Goal: Information Seeking & Learning: Learn about a topic

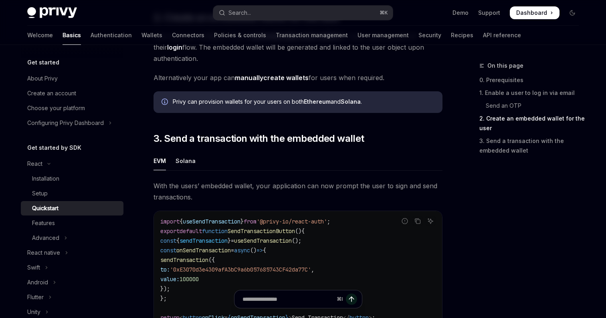
scroll to position [580, 0]
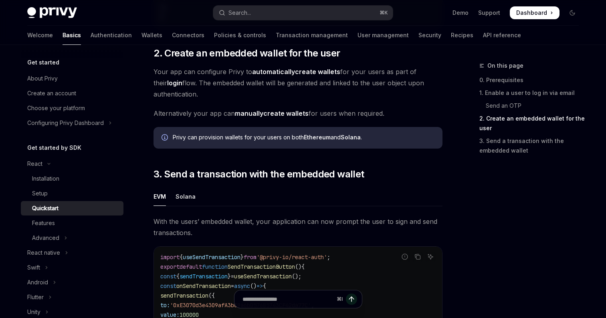
click at [308, 75] on link "automatically create wallets" at bounding box center [296, 72] width 88 height 8
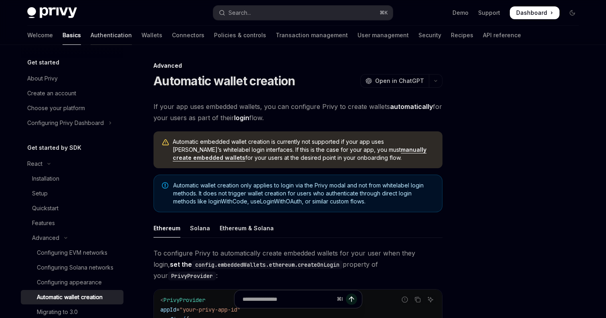
click at [91, 42] on link "Authentication" at bounding box center [111, 35] width 41 height 19
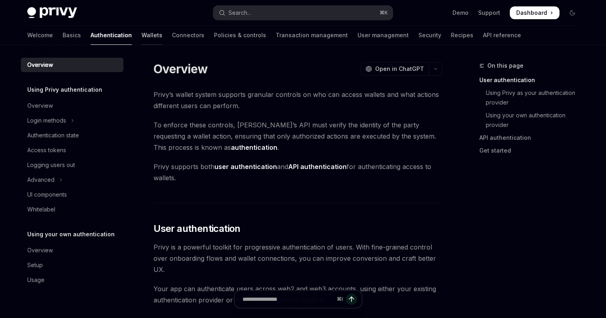
click at [141, 33] on link "Wallets" at bounding box center [151, 35] width 21 height 19
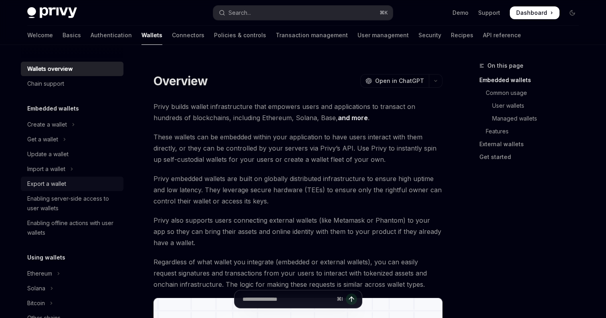
click at [47, 184] on div "Export a wallet" at bounding box center [46, 184] width 39 height 10
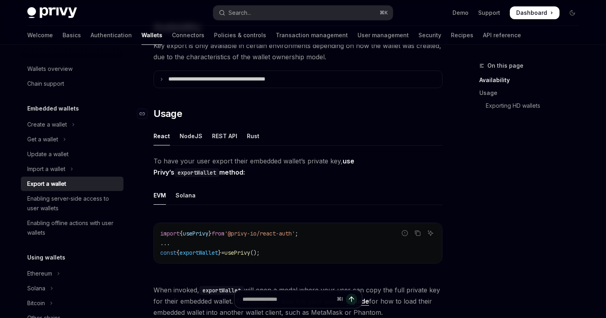
scroll to position [135, 0]
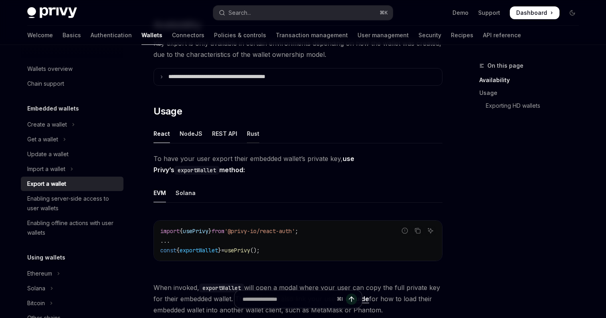
click at [249, 131] on div "Rust" at bounding box center [253, 133] width 12 height 19
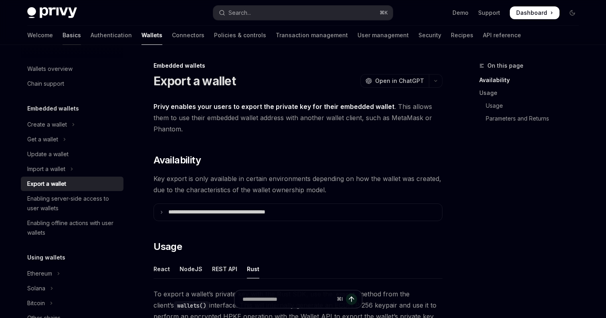
click at [63, 40] on link "Basics" at bounding box center [72, 35] width 18 height 19
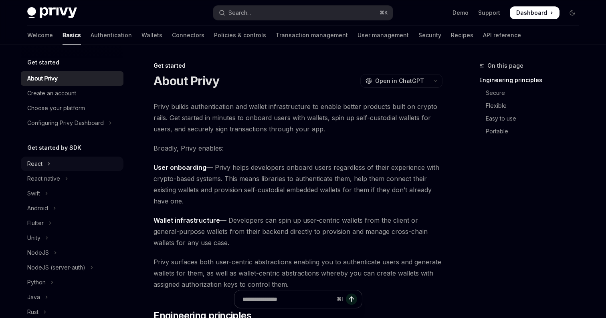
click at [73, 162] on button "React" at bounding box center [72, 164] width 103 height 14
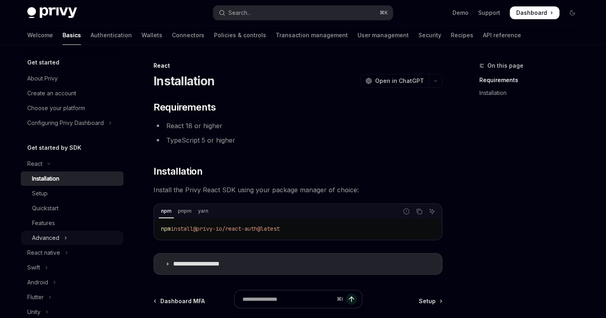
click at [65, 236] on icon "Toggle Advanced section" at bounding box center [65, 238] width 3 height 10
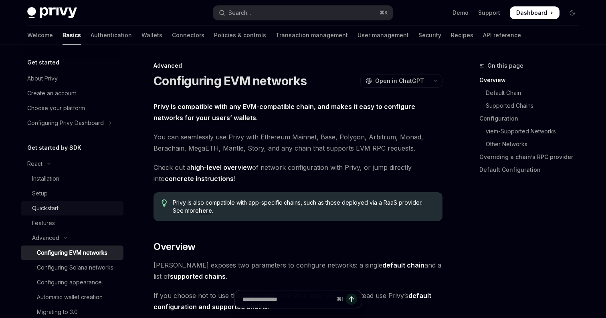
click at [36, 208] on div "Quickstart" at bounding box center [45, 209] width 26 height 10
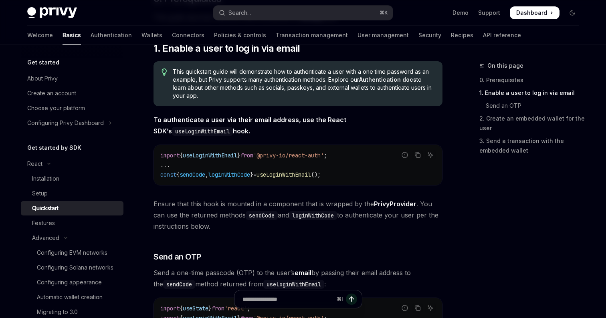
scroll to position [134, 0]
click at [37, 198] on link "Setup" at bounding box center [72, 193] width 103 height 14
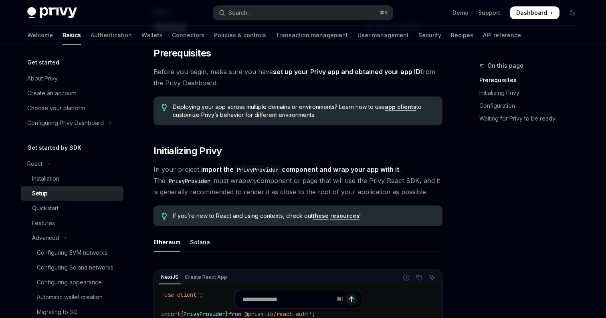
scroll to position [60, 0]
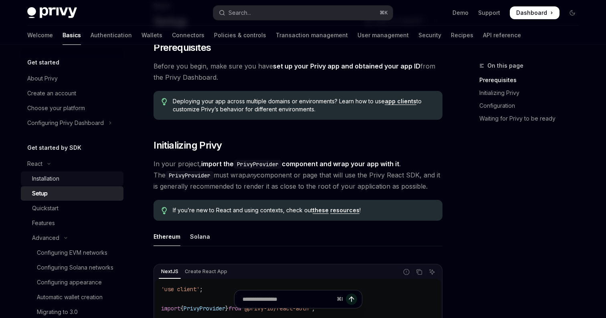
click at [67, 175] on div "Installation" at bounding box center [75, 179] width 87 height 10
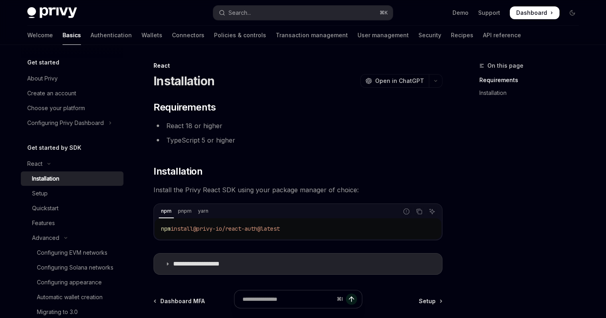
drag, startPoint x: 201, startPoint y: 231, endPoint x: 366, endPoint y: 231, distance: 165.1
click at [366, 231] on code "npm install @privy-io/react-auth@latest" at bounding box center [298, 229] width 274 height 10
copy span "@privy-io/react-auth@latest"
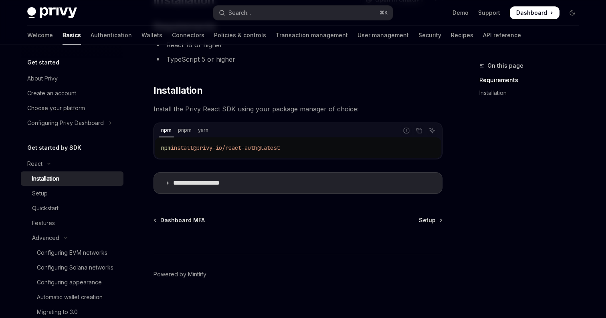
scroll to position [86, 0]
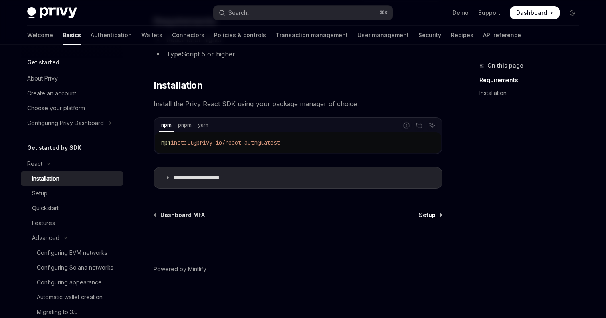
click at [435, 218] on span "Setup" at bounding box center [427, 215] width 17 height 8
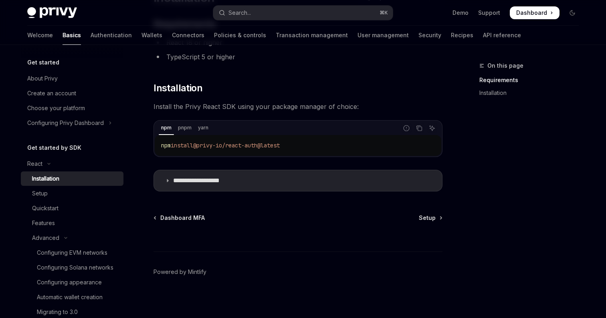
scroll to position [86, 0]
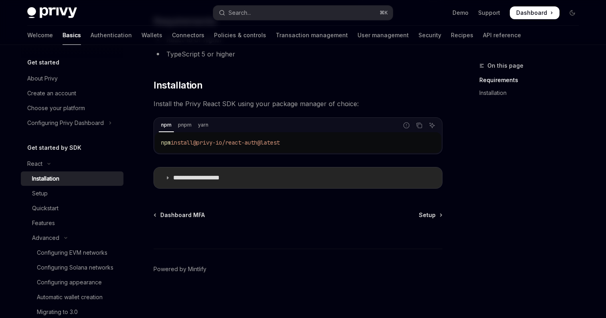
click at [229, 181] on p "**********" at bounding box center [206, 178] width 66 height 8
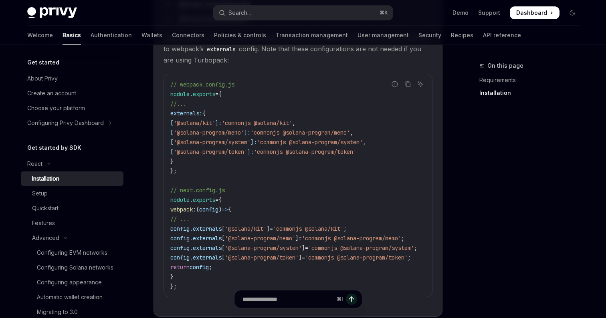
scroll to position [354, 0]
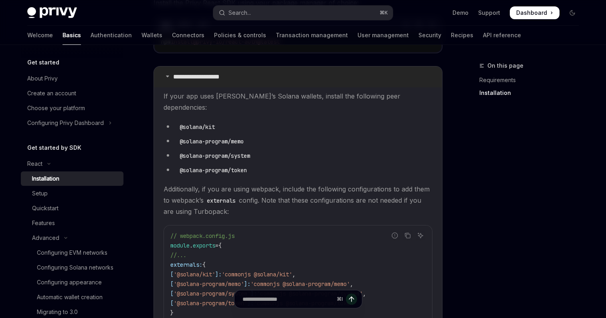
click at [212, 85] on summary "**********" at bounding box center [298, 77] width 288 height 21
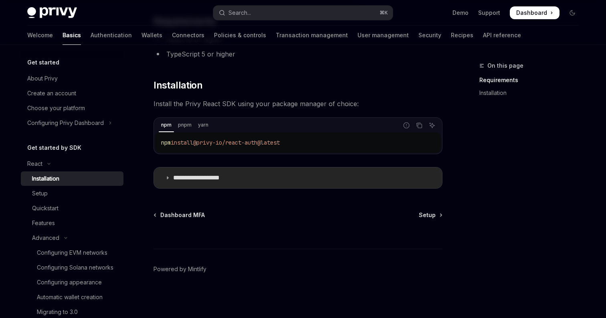
scroll to position [86, 0]
click at [46, 194] on div "Setup" at bounding box center [40, 194] width 16 height 10
type textarea "*"
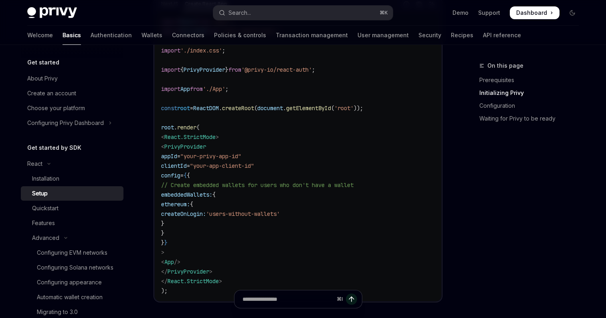
scroll to position [326, 0]
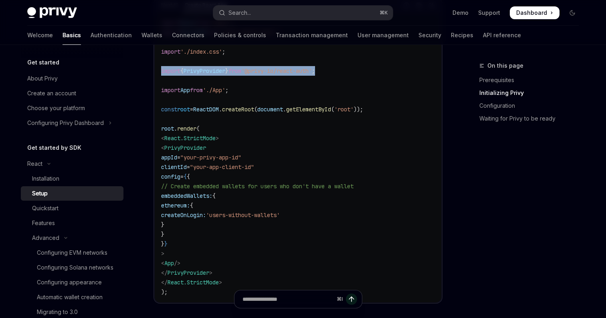
drag, startPoint x: 346, startPoint y: 71, endPoint x: 160, endPoint y: 70, distance: 186.0
click at [160, 70] on div "import React from 'react' ; import ReactDOM from 'react-dom/client' ; import '.…" at bounding box center [298, 157] width 287 height 290
copy span "import { PrivyProvider } from '@privy-io/react-auth' ;"
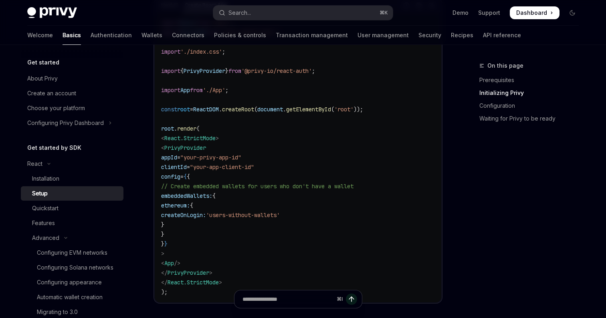
click at [254, 164] on span ""your-app-client-id"" at bounding box center [222, 167] width 64 height 7
drag, startPoint x: 182, startPoint y: 158, endPoint x: 306, endPoint y: 170, distance: 124.4
click at [306, 170] on code "import React from 'react' ; import ReactDOM from 'react-dom/client' ; import '.…" at bounding box center [298, 157] width 274 height 279
copy code "appId = "your-privy-app-id" clientId = "your-app-client-id""
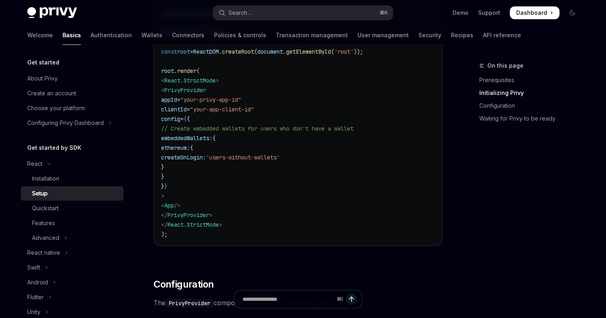
scroll to position [388, 0]
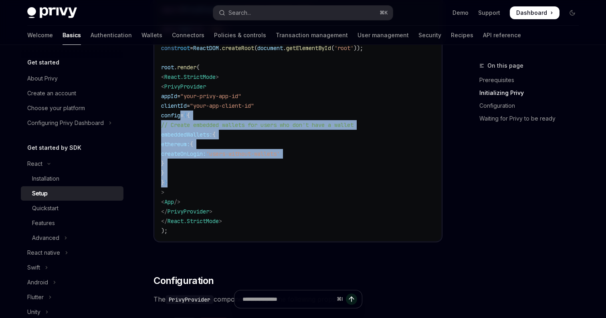
drag, startPoint x: 182, startPoint y: 115, endPoint x: 198, endPoint y: 183, distance: 69.4
click at [198, 183] on code "import React from 'react' ; import ReactDOM from 'react-dom/client' ; import '.…" at bounding box center [298, 96] width 274 height 279
copy code "config = { { // Create embedded wallets for users who don't have a wallet embed…"
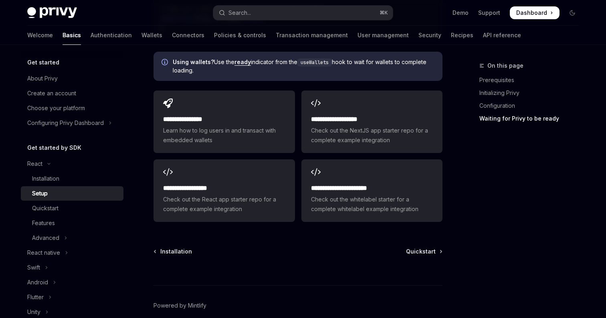
scroll to position [1110, 0]
click at [433, 249] on span "Quickstart" at bounding box center [421, 253] width 30 height 8
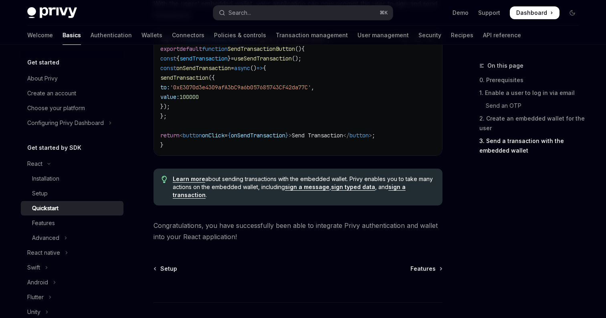
scroll to position [807, 0]
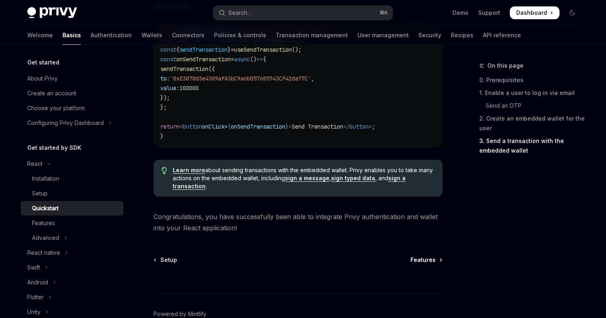
click at [422, 264] on span "Features" at bounding box center [422, 260] width 25 height 8
type textarea "*"
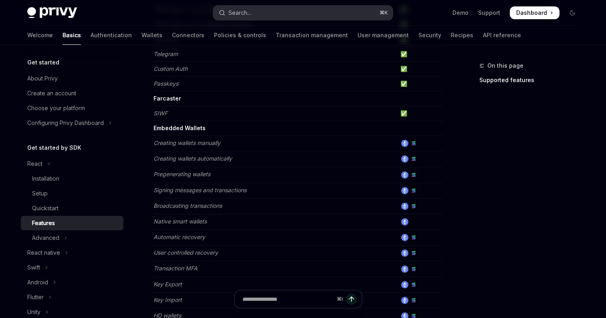
scroll to position [191, 0]
click at [323, 13] on button "Search... ⌘ K" at bounding box center [303, 13] width 180 height 14
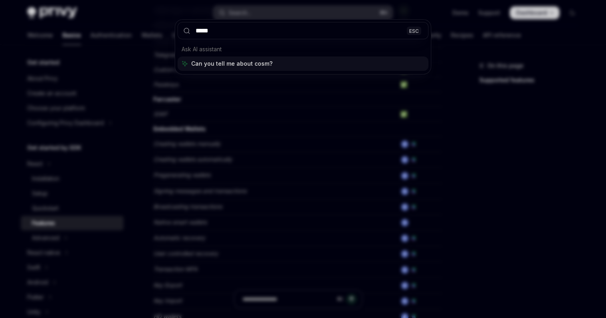
type input "******"
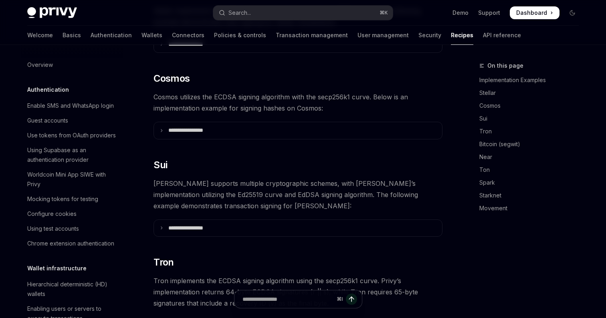
scroll to position [206, 0]
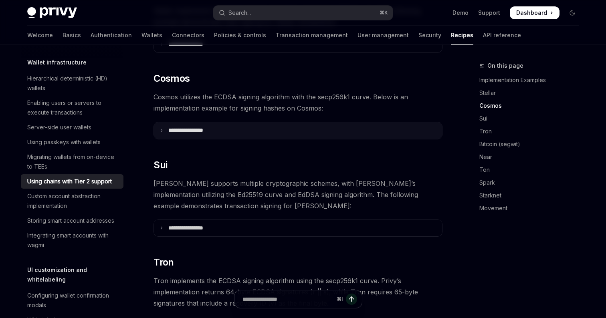
click at [202, 127] on p "**********" at bounding box center [195, 130] width 55 height 7
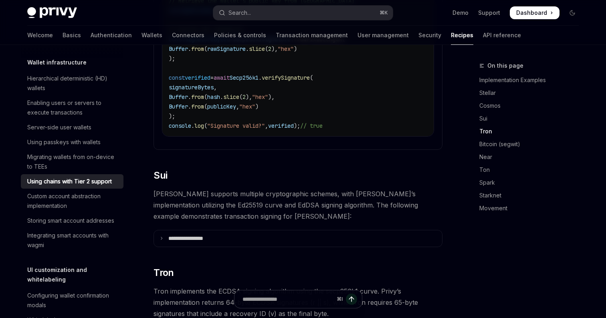
scroll to position [552, 0]
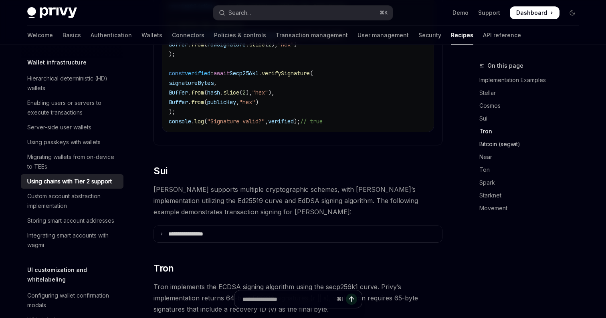
click at [495, 145] on link "Bitcoin (segwit)" at bounding box center [532, 144] width 106 height 13
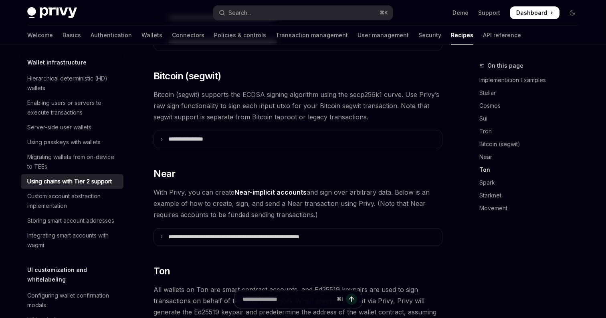
scroll to position [928, 0]
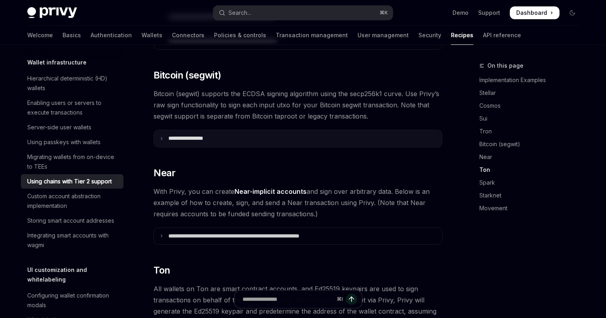
click at [201, 135] on p "**********" at bounding box center [195, 138] width 55 height 7
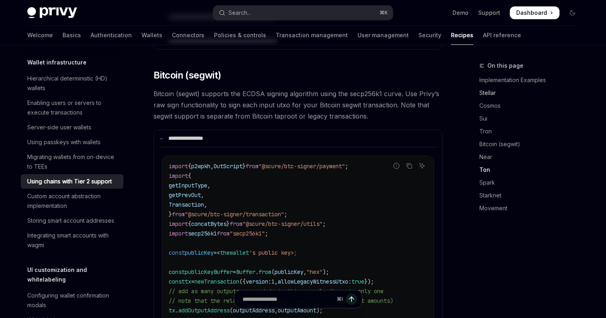
click at [500, 87] on link "Stellar" at bounding box center [532, 93] width 106 height 13
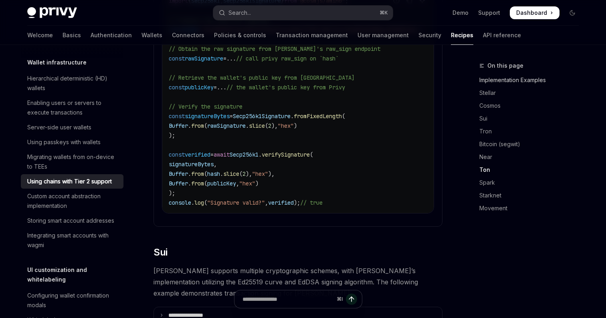
click at [502, 79] on link "Implementation Examples" at bounding box center [532, 80] width 106 height 13
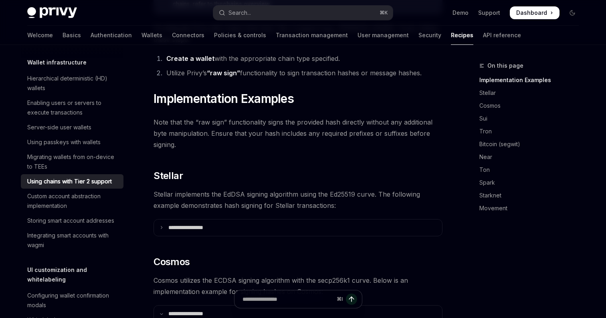
scroll to position [128, 0]
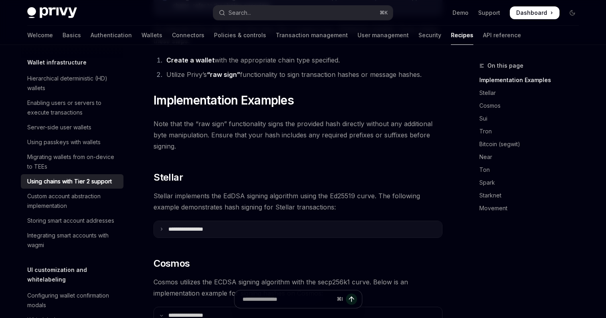
click at [208, 222] on summary "**********" at bounding box center [298, 229] width 288 height 17
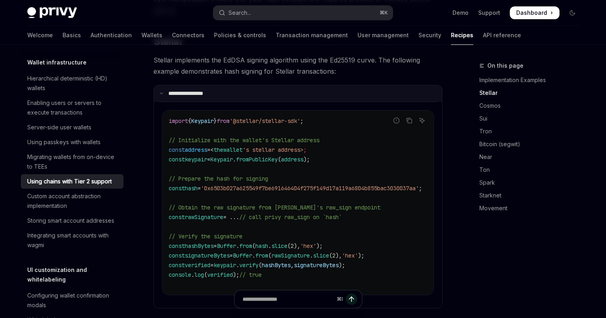
scroll to position [265, 0]
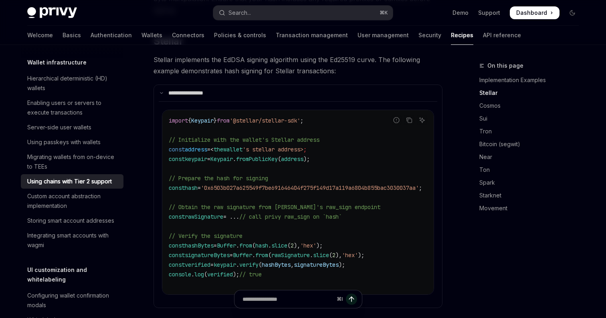
click at [316, 213] on span "// call privy raw_sign on `hash`" at bounding box center [290, 216] width 103 height 7
copy span "raw_sign"
click at [288, 14] on button "Search... ⌘ K" at bounding box center [303, 13] width 180 height 14
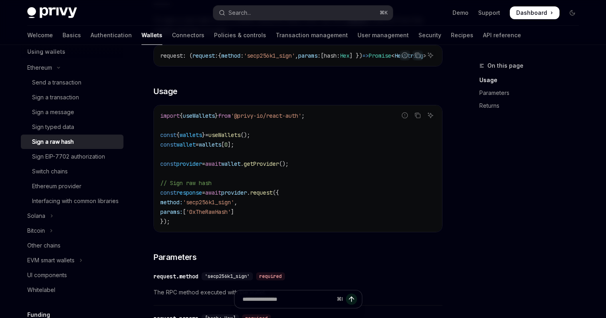
scroll to position [176, 0]
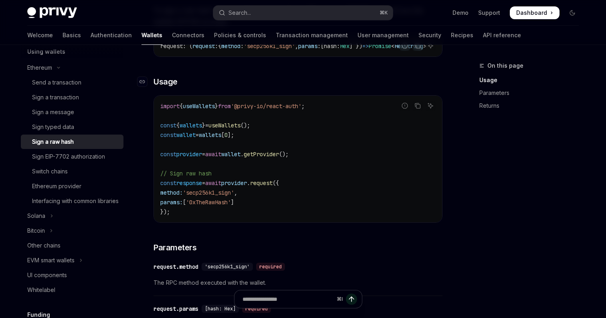
click at [159, 85] on span "Usage" at bounding box center [166, 81] width 24 height 11
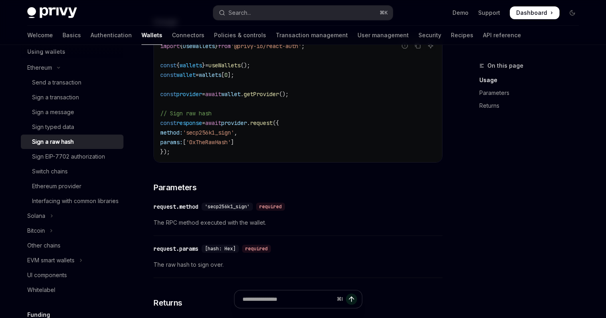
scroll to position [234, 0]
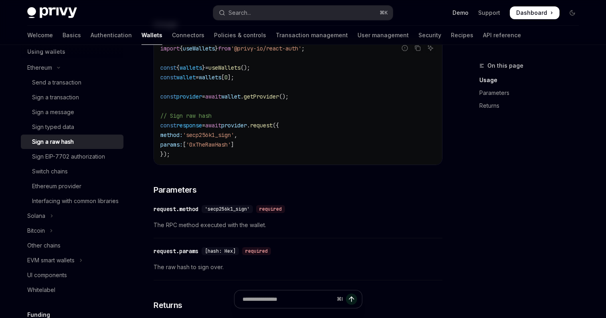
click at [465, 10] on link "Demo" at bounding box center [461, 13] width 16 height 8
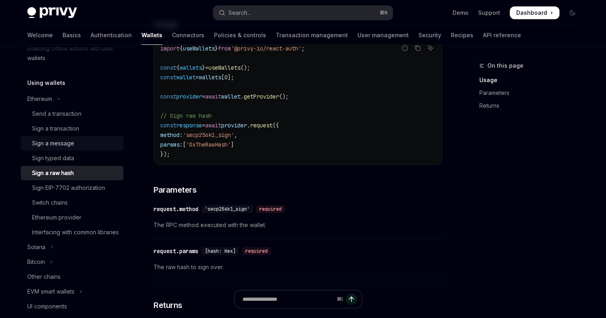
scroll to position [0, 0]
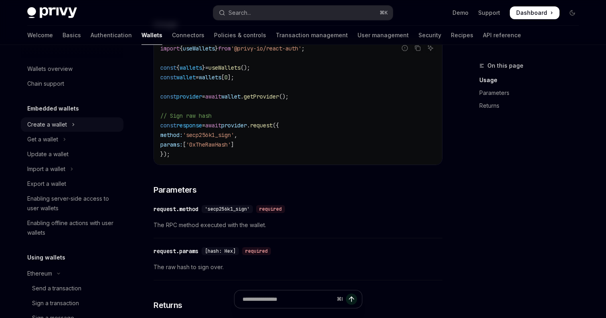
click at [64, 131] on button "Create a wallet" at bounding box center [72, 124] width 103 height 14
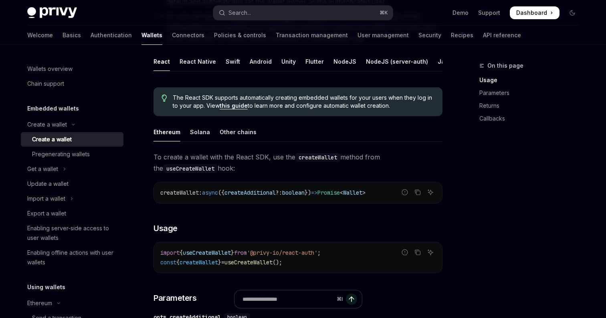
scroll to position [162, 0]
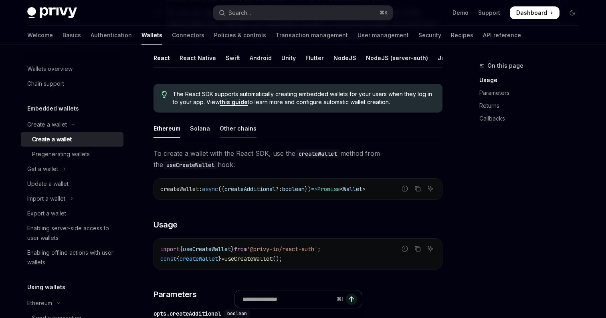
click at [239, 128] on div "Other chains" at bounding box center [238, 128] width 37 height 19
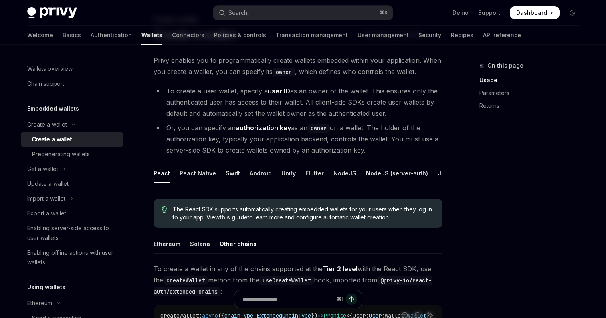
scroll to position [32, 0]
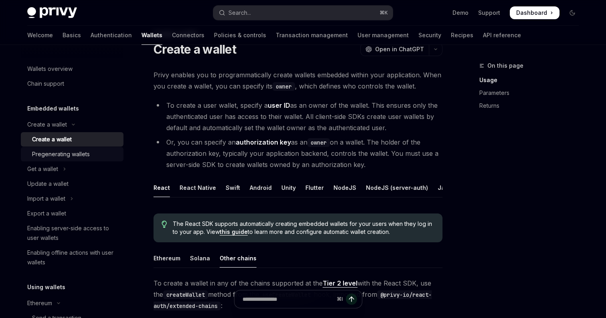
click at [74, 161] on link "Pregenerating wallets" at bounding box center [72, 154] width 103 height 14
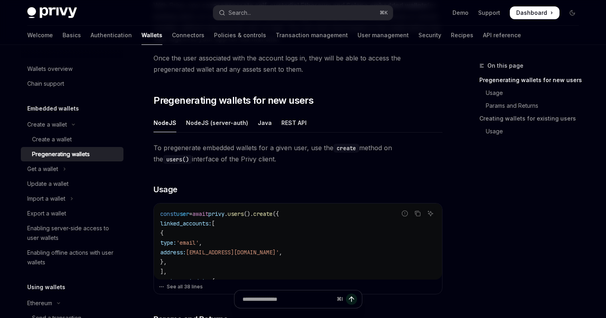
scroll to position [107, 0]
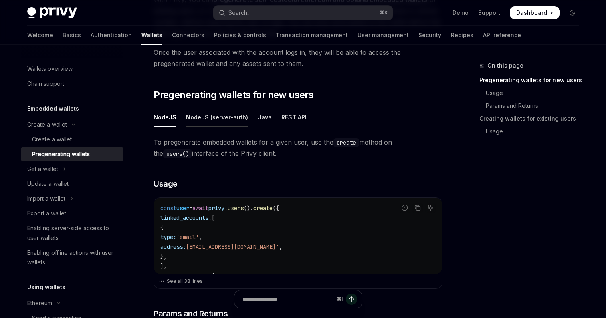
click at [217, 121] on div "NodeJS (server-auth)" at bounding box center [217, 117] width 62 height 19
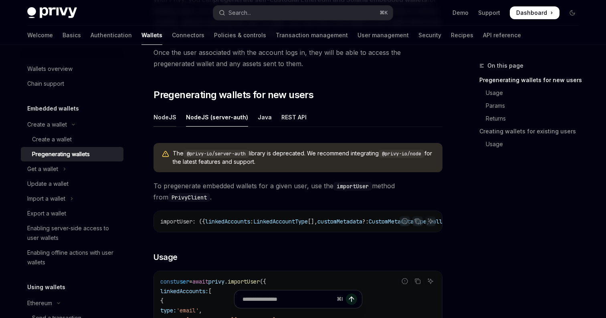
click at [162, 120] on div "NodeJS" at bounding box center [165, 117] width 23 height 19
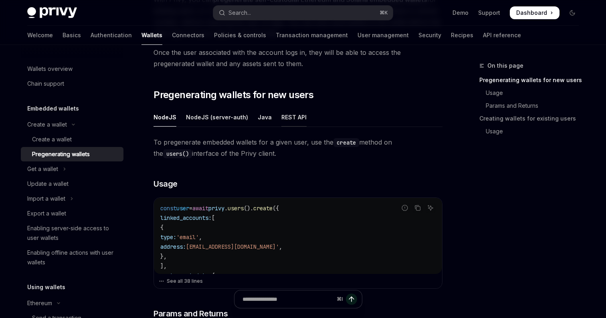
click at [290, 117] on div "REST API" at bounding box center [293, 117] width 25 height 19
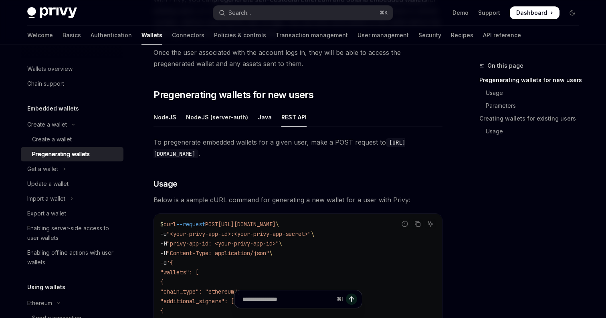
click at [177, 121] on ul "NodeJS NodeJS (server-auth) Java REST API" at bounding box center [298, 117] width 289 height 19
click at [168, 117] on div "NodeJS" at bounding box center [165, 117] width 23 height 19
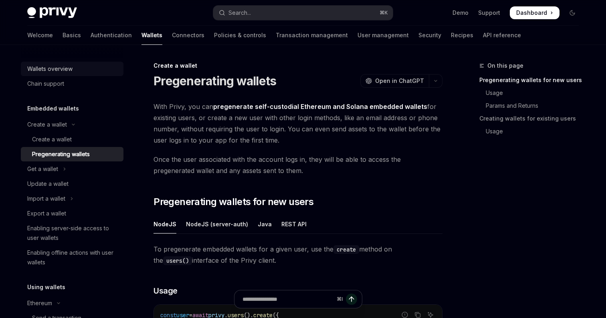
click at [56, 67] on div "Wallets overview" at bounding box center [49, 69] width 45 height 10
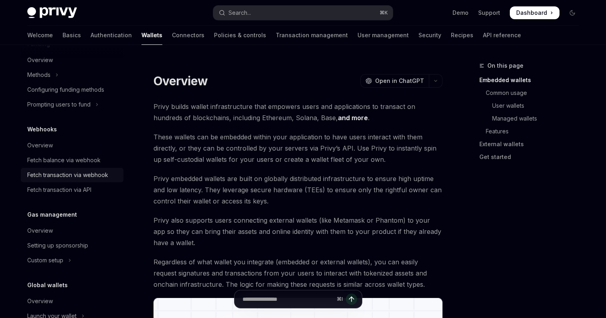
scroll to position [500, 0]
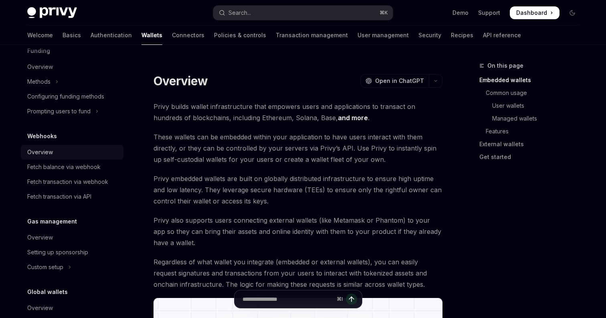
click at [48, 157] on div "Overview" at bounding box center [40, 152] width 26 height 10
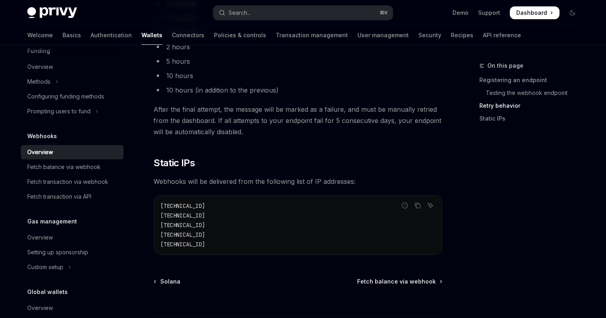
scroll to position [803, 0]
click at [214, 34] on link "Policies & controls" at bounding box center [240, 35] width 52 height 19
type textarea "*"
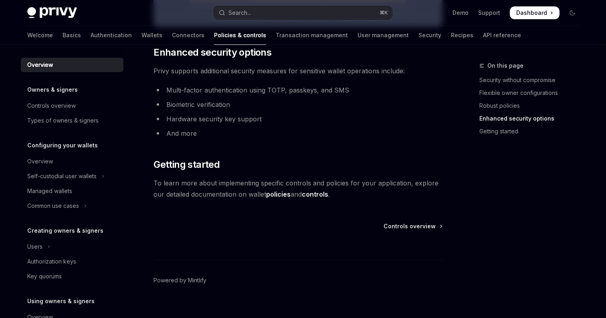
scroll to position [705, 0]
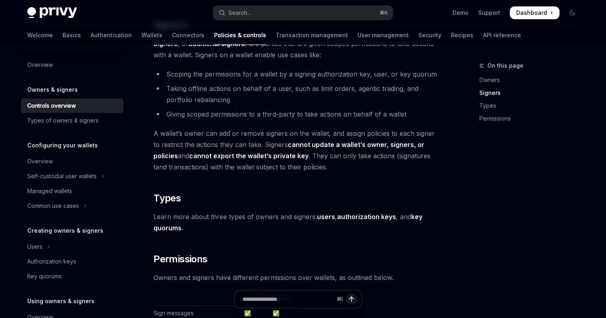
scroll to position [507, 0]
